Goal: Task Accomplishment & Management: Manage account settings

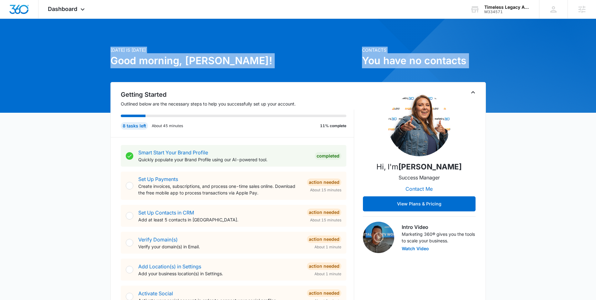
drag, startPoint x: 152, startPoint y: 70, endPoint x: 155, endPoint y: 86, distance: 16.3
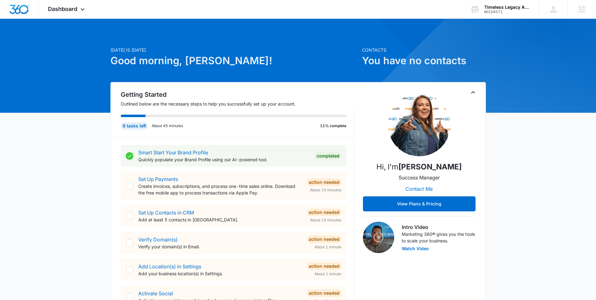
click at [152, 93] on h2 "Getting Started" at bounding box center [238, 94] width 234 height 9
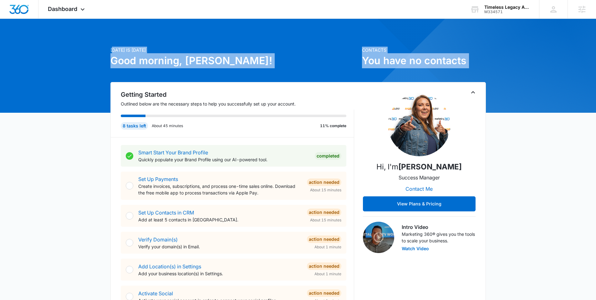
drag, startPoint x: 112, startPoint y: 49, endPoint x: 203, endPoint y: 70, distance: 93.2
click at [208, 80] on div "Today is Wednesday, August 13th Good morning, Jenna!" at bounding box center [235, 64] width 248 height 35
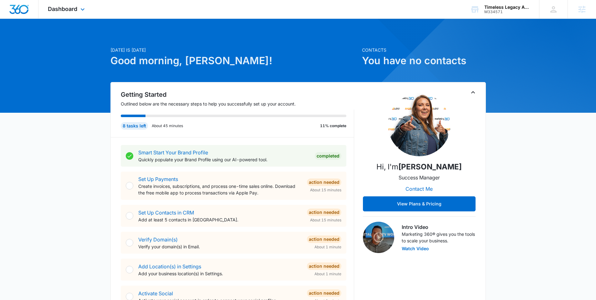
click at [69, 5] on div "Dashboard Apps Reputation Websites Forms CRM Email Social Shop Payments POS Con…" at bounding box center [67, 9] width 57 height 18
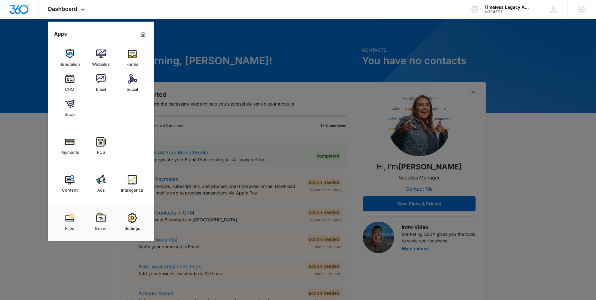
click at [102, 218] on img at bounding box center [100, 217] width 9 height 9
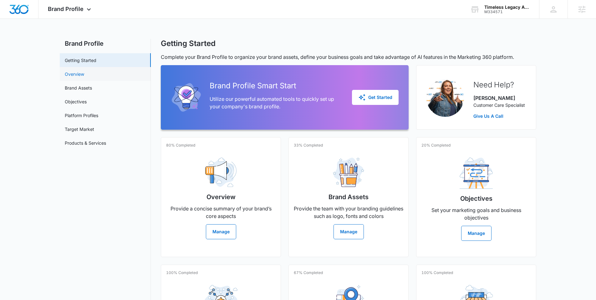
click at [70, 72] on link "Overview" at bounding box center [74, 74] width 19 height 7
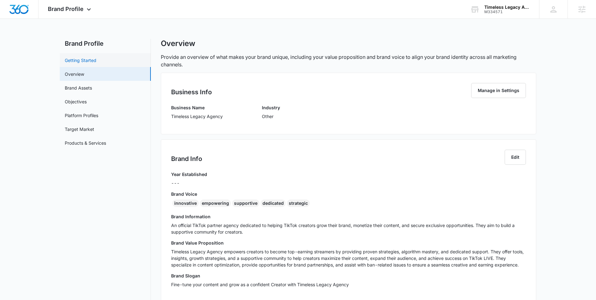
click at [76, 57] on link "Getting Started" at bounding box center [81, 60] width 32 height 7
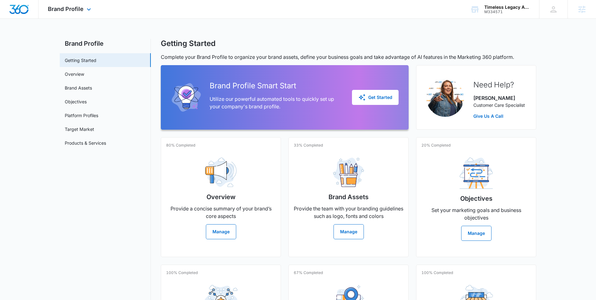
click at [50, 15] on div "Brand Profile Apps Reputation Websites Forms CRM Email Social Shop Payments POS…" at bounding box center [71, 9] width 64 height 18
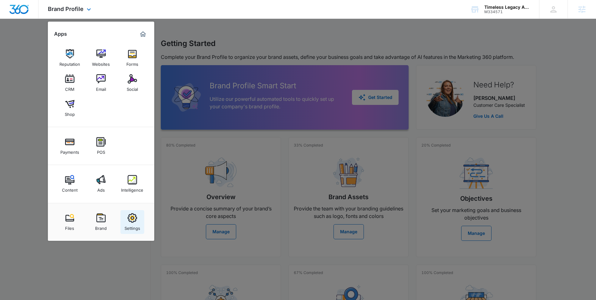
click at [130, 221] on img at bounding box center [132, 217] width 9 height 9
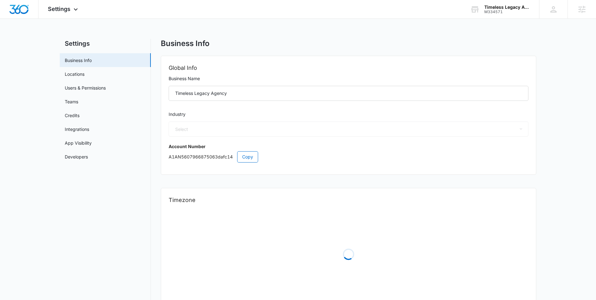
select select "52"
select select "US"
select select "America/New_York"
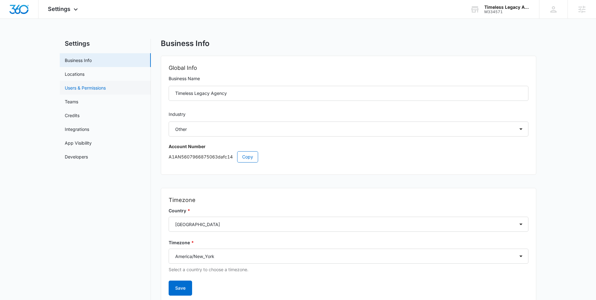
click at [85, 89] on link "Users & Permissions" at bounding box center [85, 88] width 41 height 7
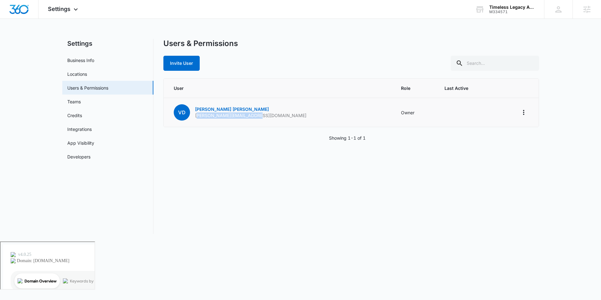
drag, startPoint x: 257, startPoint y: 118, endPoint x: 197, endPoint y: 116, distance: 60.1
click at [197, 116] on td "[PERSON_NAME] Dashiell [EMAIL_ADDRESS][DOMAIN_NAME]" at bounding box center [279, 112] width 230 height 29
click at [437, 115] on td at bounding box center [466, 112] width 59 height 29
click at [524, 111] on icon "Actions" at bounding box center [523, 112] width 1 height 5
click at [470, 175] on div "Users & Permissions Invite User User Role Last Active [PERSON_NAME] Dashiell [E…" at bounding box center [351, 136] width 376 height 195
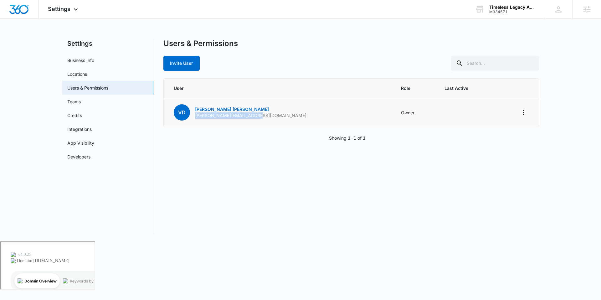
drag, startPoint x: 255, startPoint y: 117, endPoint x: 196, endPoint y: 115, distance: 59.2
click at [196, 115] on td "[PERSON_NAME] Dashiell [EMAIL_ADDRESS][DOMAIN_NAME]" at bounding box center [279, 112] width 230 height 29
click at [259, 130] on div "User Role Last Active [PERSON_NAME] Dashiell [EMAIL_ADDRESS][DOMAIN_NAME] Owner…" at bounding box center [351, 109] width 376 height 63
click at [186, 188] on div "Users & Permissions Invite User User Role Last Active [PERSON_NAME] Dashiell [E…" at bounding box center [351, 136] width 376 height 195
click at [56, 8] on span "Settings" at bounding box center [59, 9] width 23 height 7
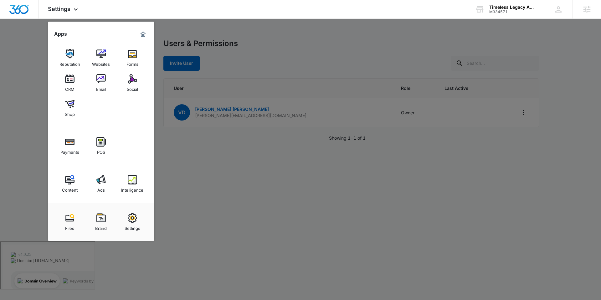
click at [278, 67] on div at bounding box center [300, 150] width 601 height 300
